Goal: Transaction & Acquisition: Purchase product/service

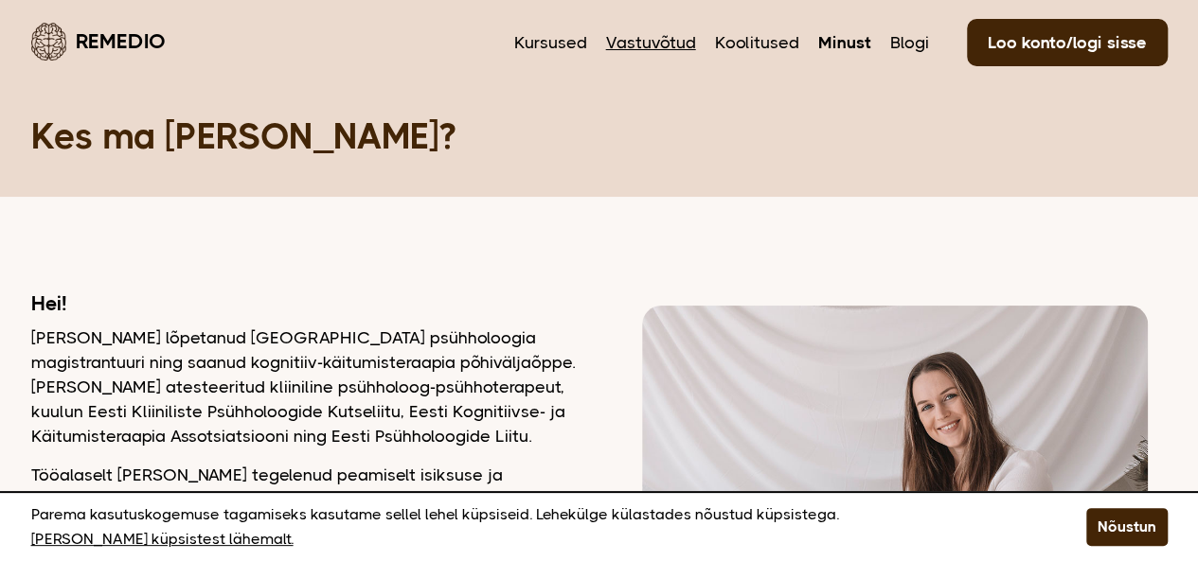
click at [644, 48] on link "Vastuvõtud" at bounding box center [651, 42] width 90 height 25
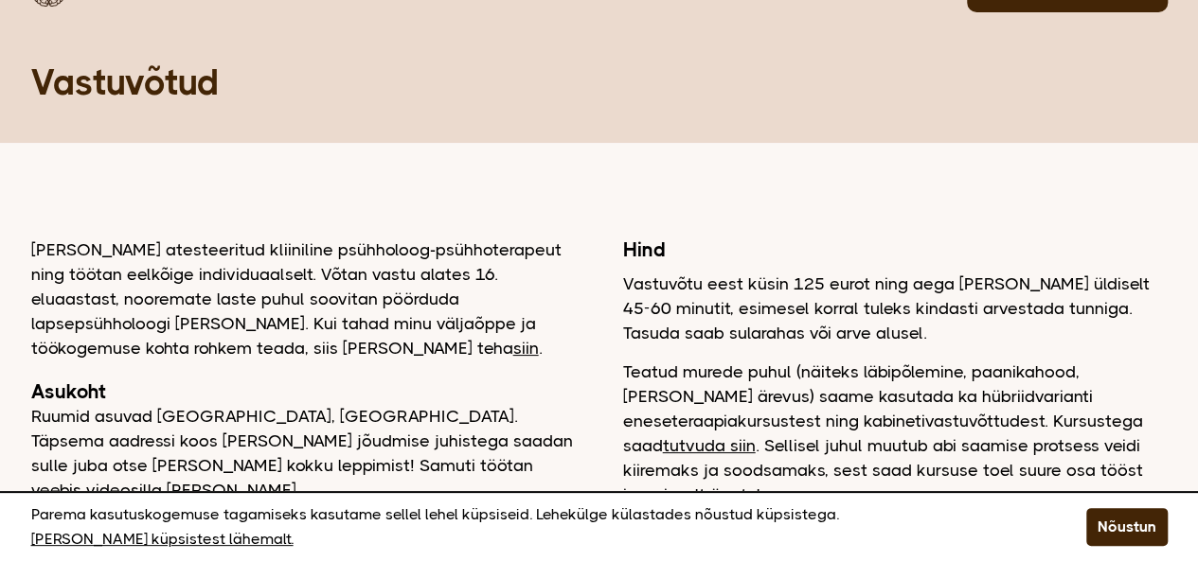
scroll to position [106, 0]
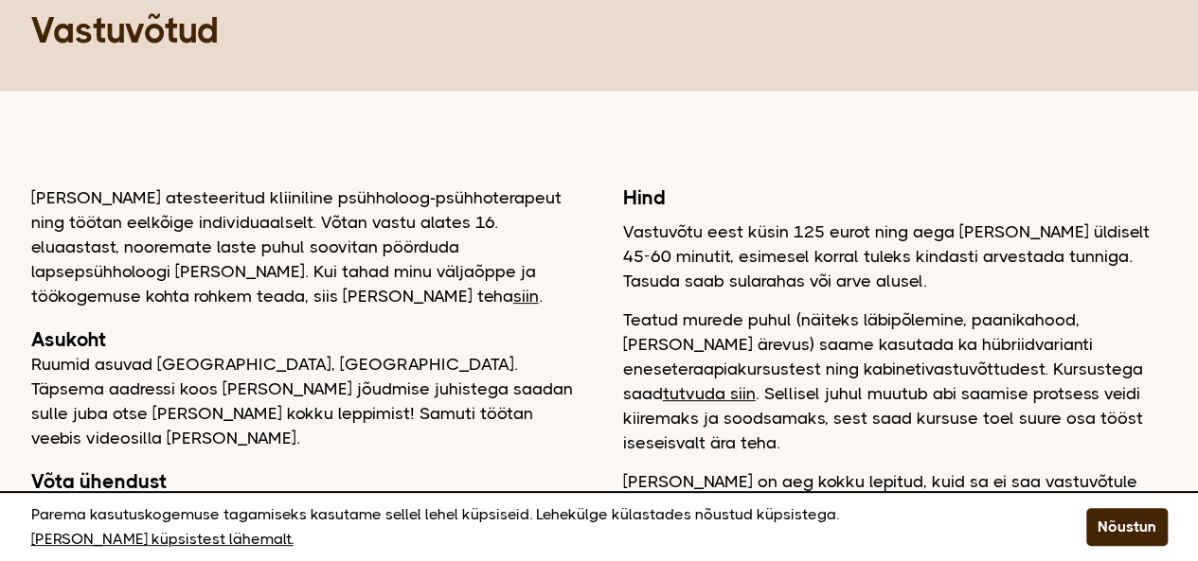
click at [756, 384] on link "tutvuda siin" at bounding box center [709, 393] width 93 height 19
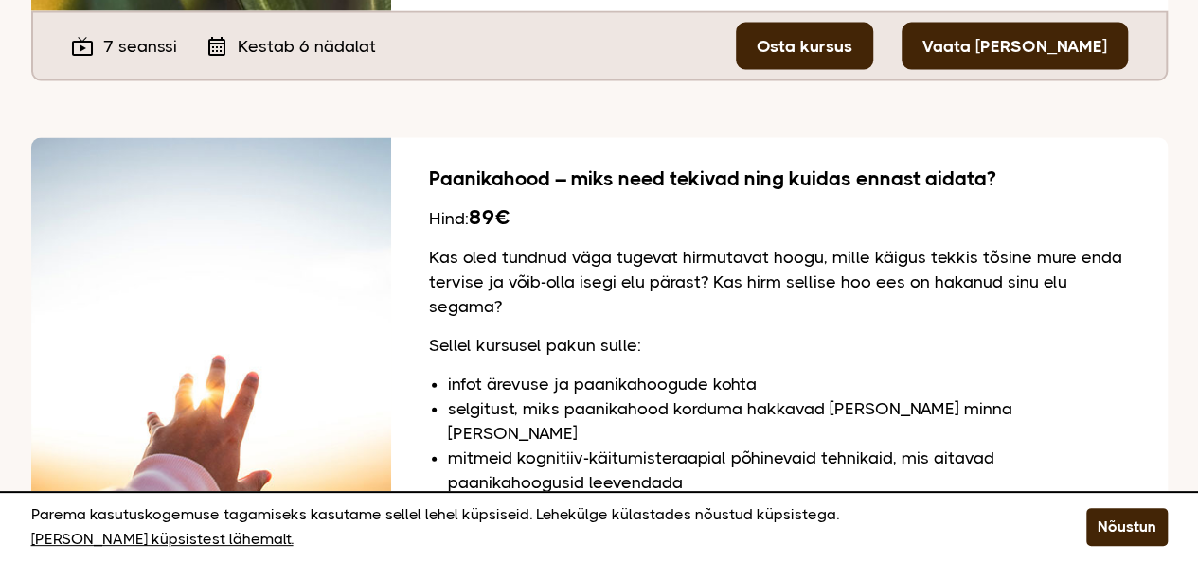
scroll to position [1863, 0]
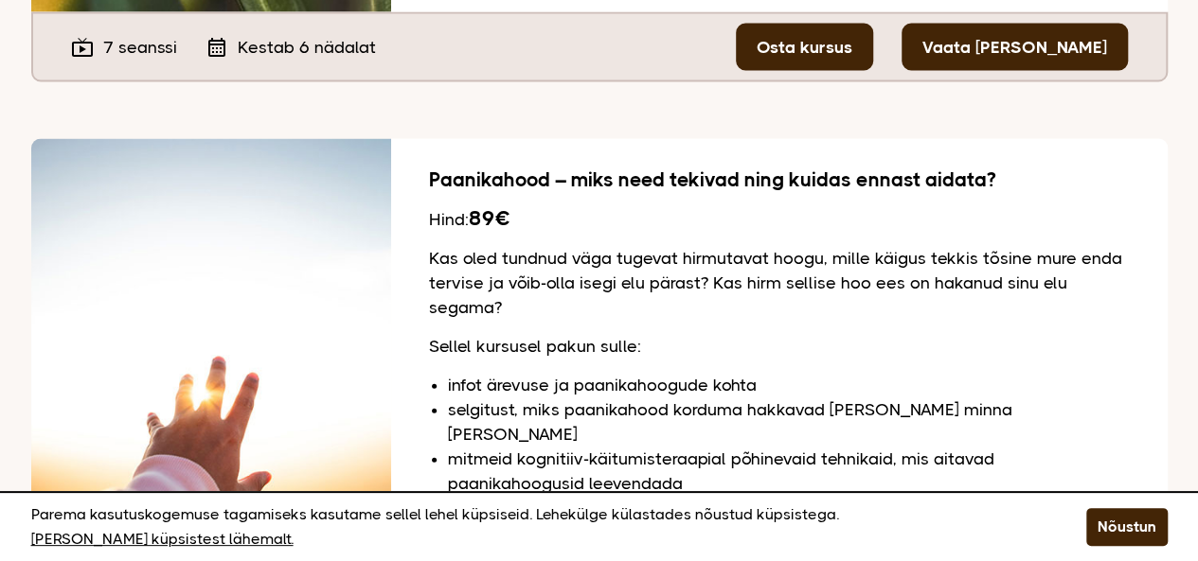
click at [674, 168] on h2 "Paanikahood – miks need tekivad ning kuidas ennast aidata?" at bounding box center [779, 180] width 701 height 25
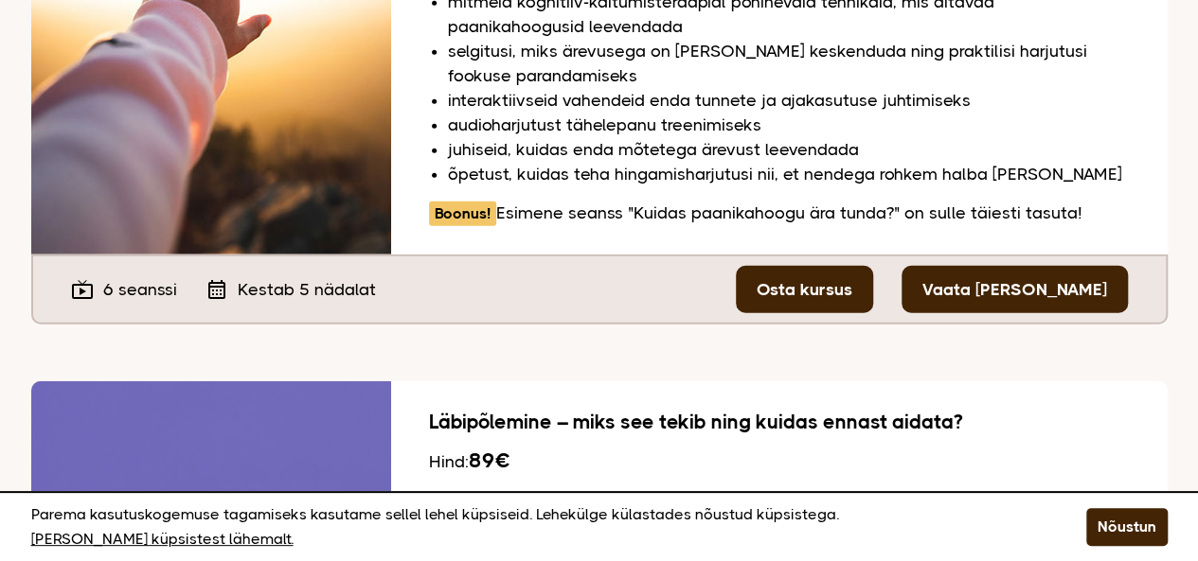
scroll to position [2321, 0]
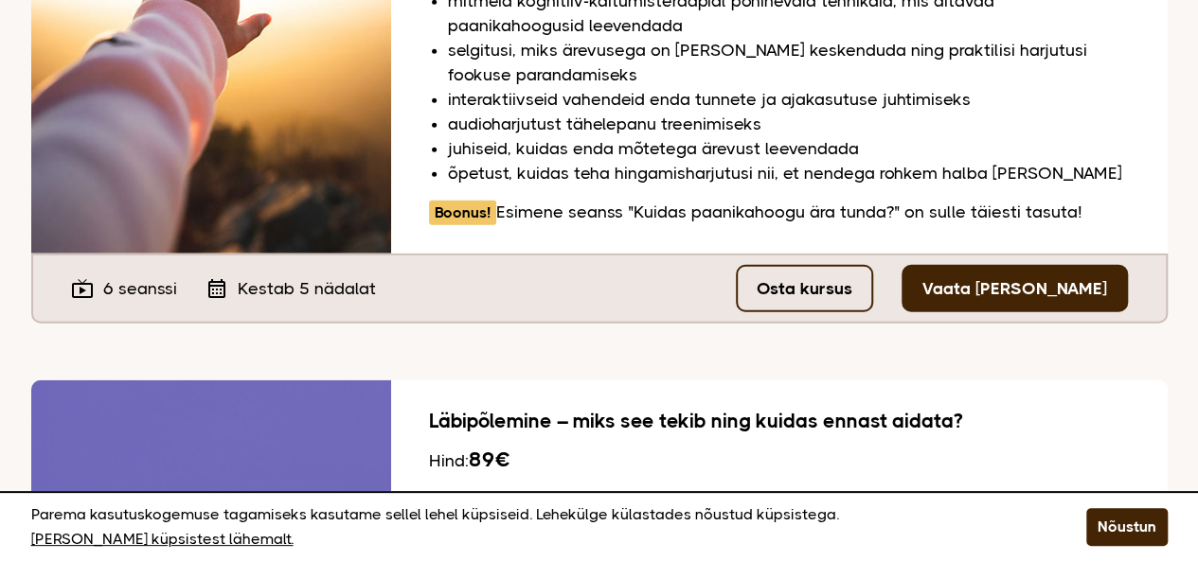
click at [827, 265] on link "Osta kursus" at bounding box center [804, 288] width 137 height 47
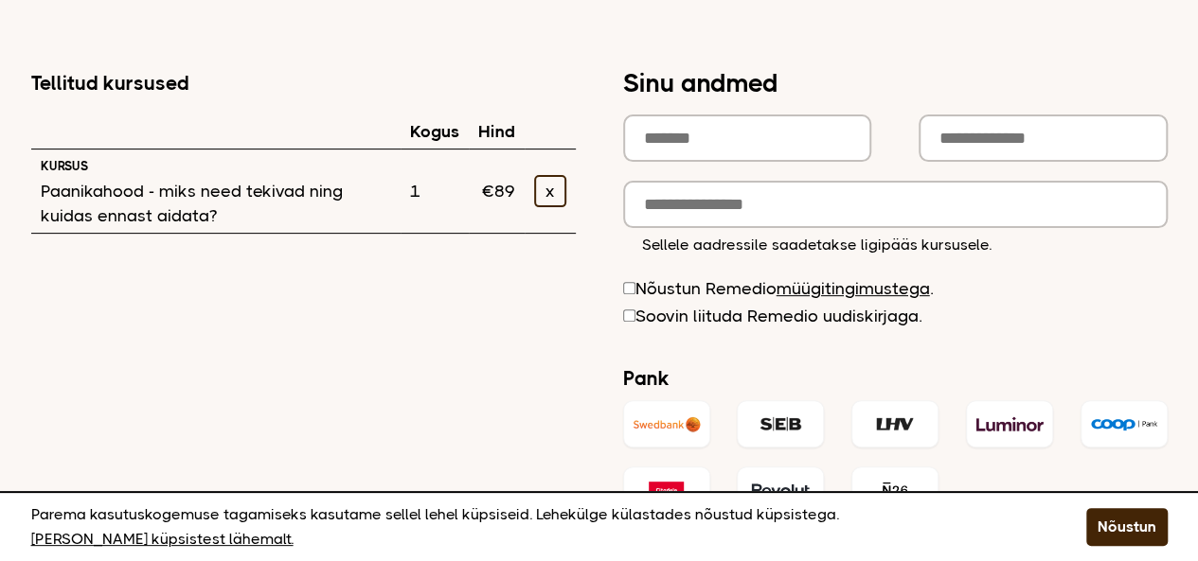
scroll to position [168, 0]
